Goal: Information Seeking & Learning: Learn about a topic

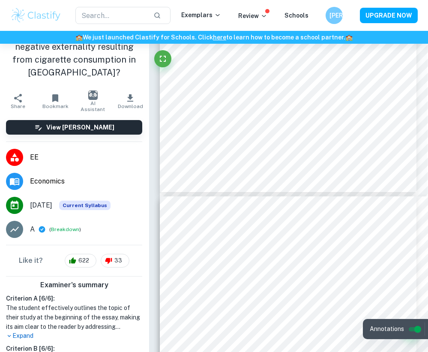
scroll to position [2318, 1]
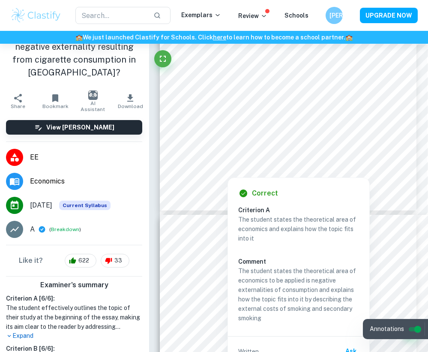
click at [306, 112] on div at bounding box center [346, 120] width 236 height 19
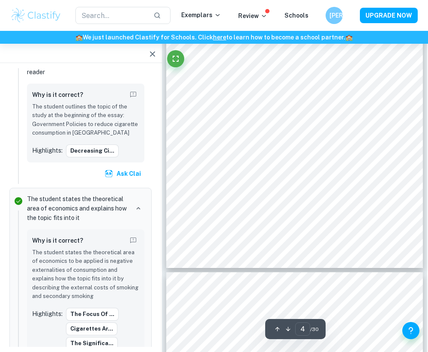
scroll to position [1203, 1]
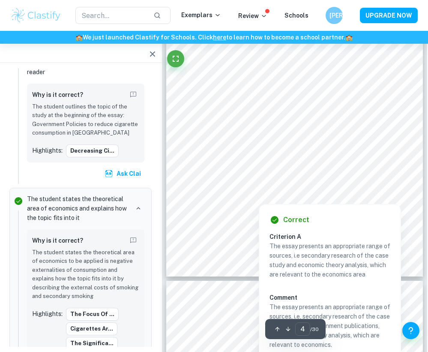
click at [254, 184] on div at bounding box center [300, 190] width 164 height 12
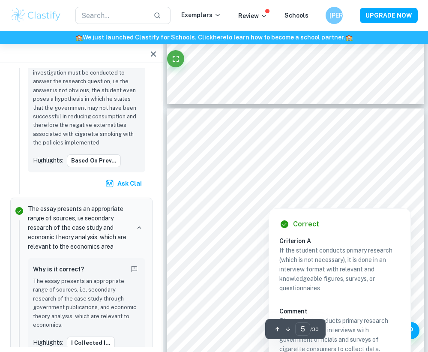
scroll to position [1382, 0]
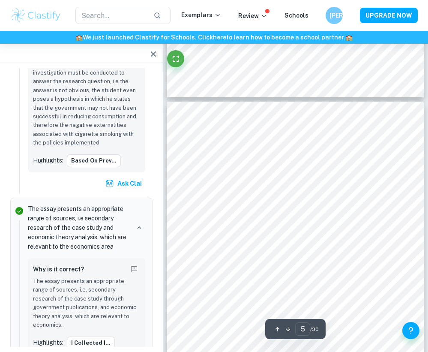
click at [250, 182] on div at bounding box center [298, 175] width 173 height 13
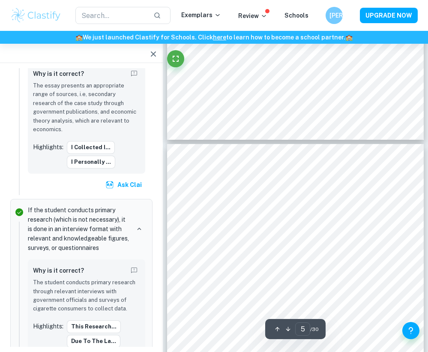
scroll to position [1274, 0]
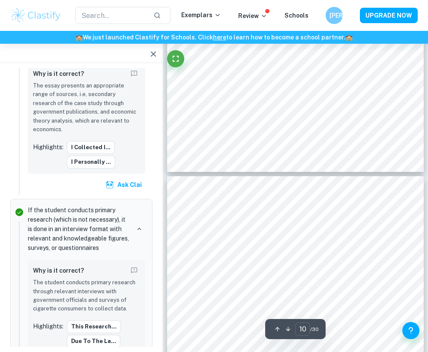
type input "11"
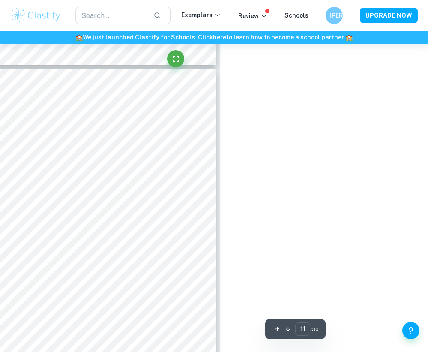
scroll to position [3476, 208]
